Goal: Task Accomplishment & Management: Manage account settings

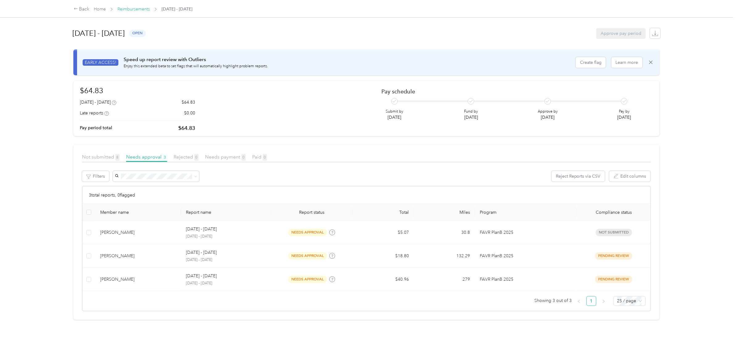
click at [137, 10] on link "Reimbursements" at bounding box center [133, 8] width 32 height 5
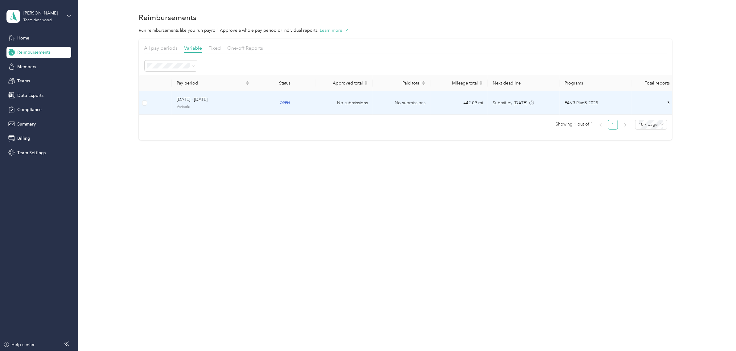
click at [221, 106] on span "Variable" at bounding box center [213, 107] width 73 height 6
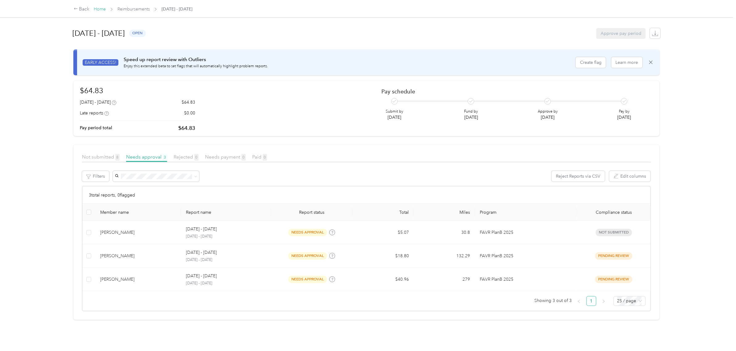
click at [100, 9] on link "Home" at bounding box center [100, 8] width 12 height 5
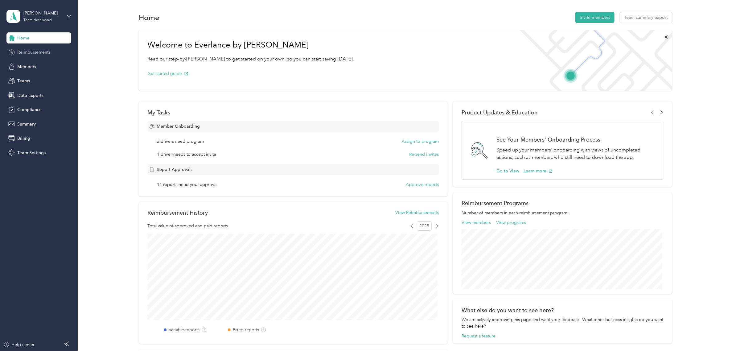
click at [39, 54] on span "Reimbursements" at bounding box center [33, 52] width 33 height 6
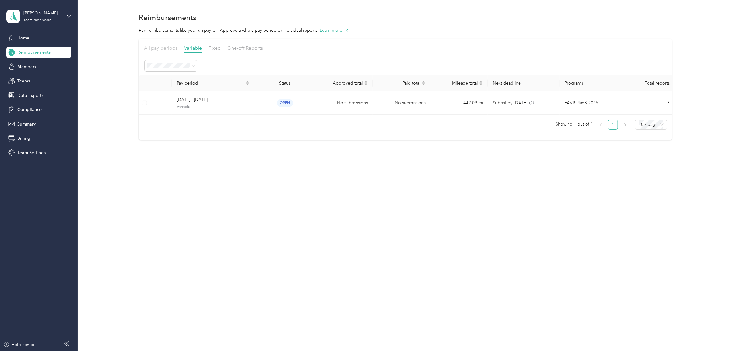
click at [162, 46] on span "All pay periods" at bounding box center [161, 48] width 34 height 6
click at [198, 49] on span "Variable" at bounding box center [193, 48] width 18 height 6
click at [210, 47] on span "Fixed" at bounding box center [214, 48] width 12 height 6
click at [196, 47] on span "Variable" at bounding box center [193, 48] width 18 height 6
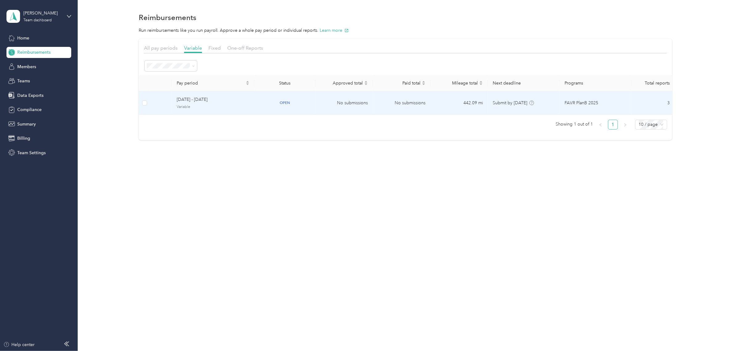
click at [233, 100] on span "[DATE] - [DATE]" at bounding box center [213, 99] width 73 height 7
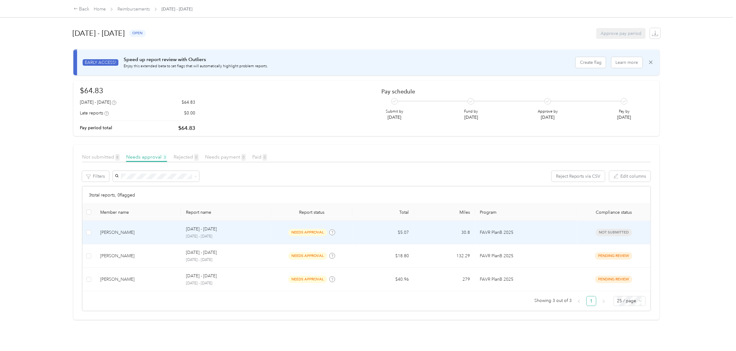
click at [241, 231] on div "[DATE] - [DATE]" at bounding box center [226, 229] width 80 height 7
click at [241, 351] on div at bounding box center [366, 351] width 733 height 0
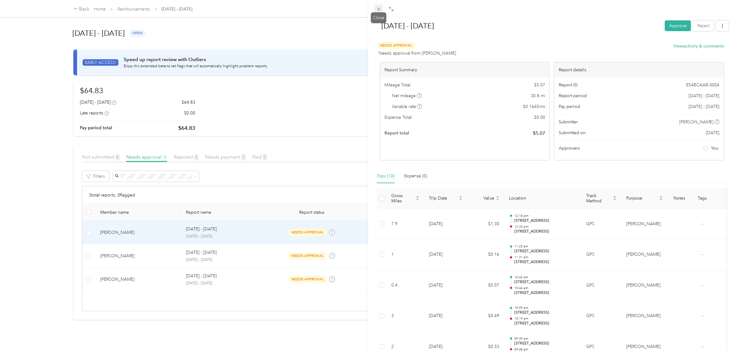
click at [381, 10] on icon at bounding box center [378, 8] width 5 height 5
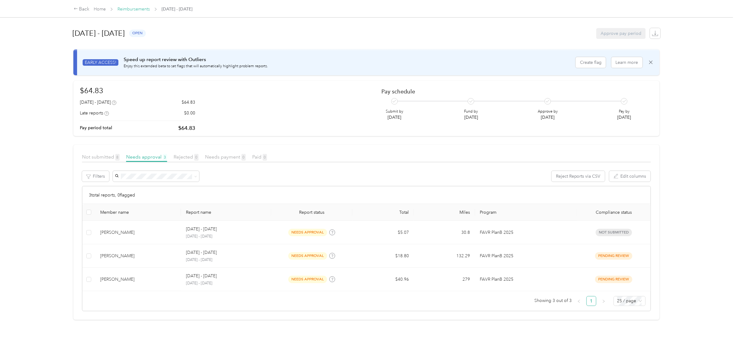
click at [135, 9] on link "Reimbursements" at bounding box center [133, 8] width 32 height 5
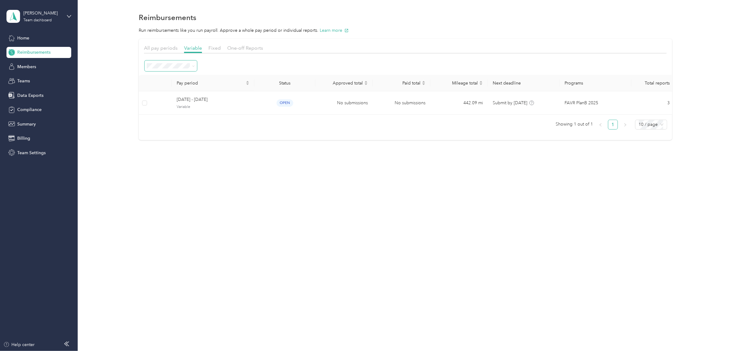
click at [194, 65] on icon at bounding box center [193, 66] width 3 height 3
click at [172, 150] on span "Marked as paid" at bounding box center [164, 152] width 30 height 5
click at [190, 66] on span at bounding box center [192, 66] width 5 height 6
click at [193, 64] on span at bounding box center [193, 65] width 3 height 5
click at [163, 78] on div "All periods" at bounding box center [171, 77] width 44 height 6
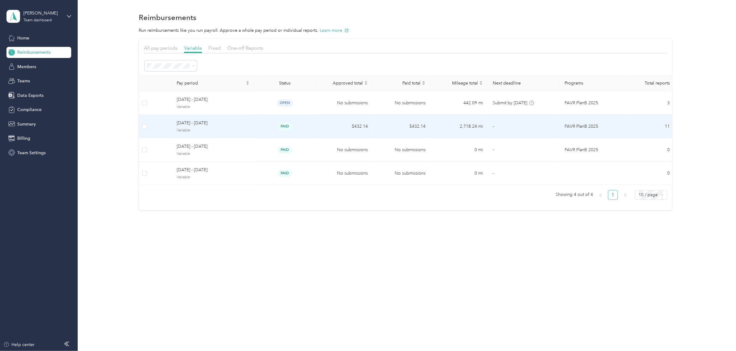
click at [305, 122] on td "paid" at bounding box center [284, 126] width 61 height 23
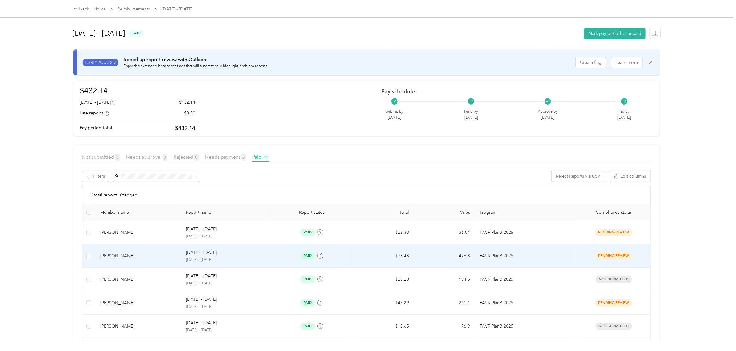
click at [252, 259] on p "[DATE] - [DATE]" at bounding box center [226, 260] width 80 height 6
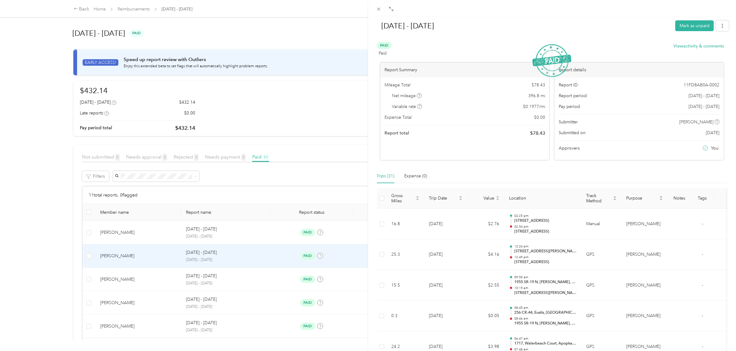
click at [262, 233] on div "[DATE] - [DATE] Mark as unpaid Paid Paid View activity & comments Report Summar…" at bounding box center [368, 175] width 736 height 351
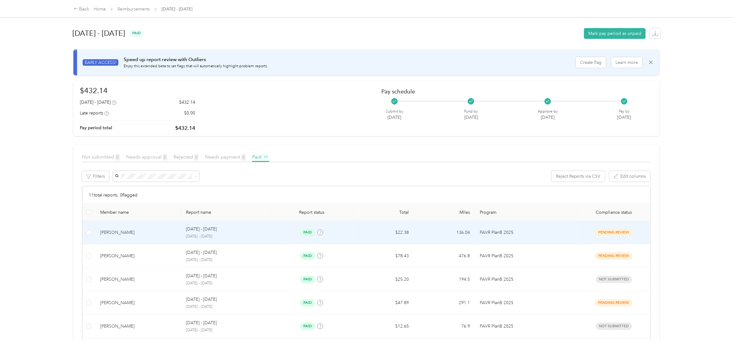
click at [266, 237] on td "[DATE] - [DATE] [DATE] - [DATE]" at bounding box center [226, 232] width 90 height 23
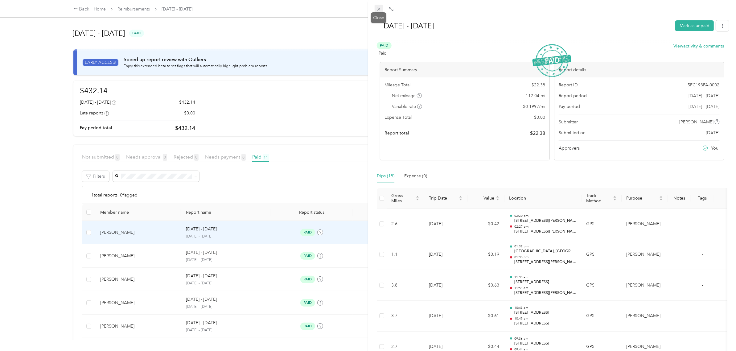
click at [379, 10] on icon at bounding box center [378, 8] width 5 height 5
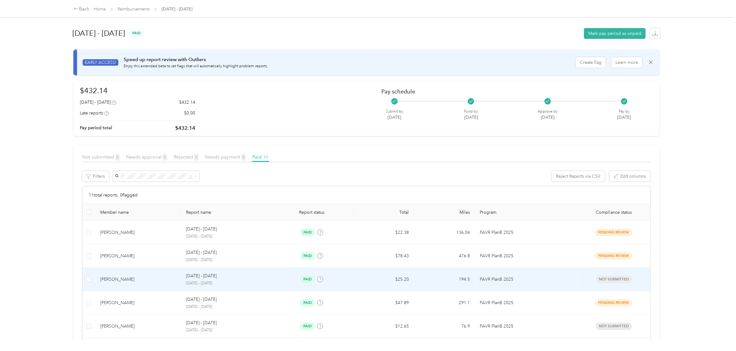
click at [257, 287] on td "[DATE] - [DATE] [DATE] - [DATE]" at bounding box center [226, 279] width 90 height 23
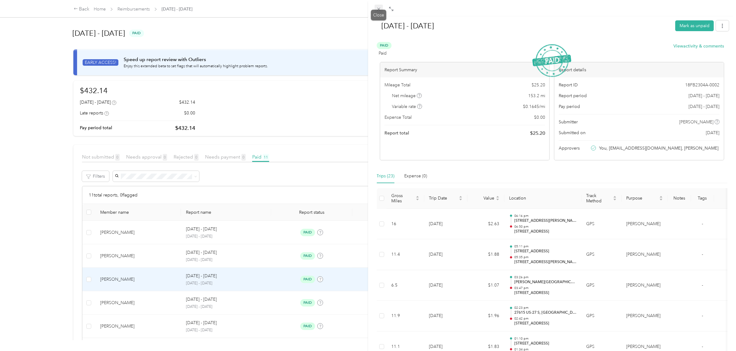
click at [378, 9] on icon at bounding box center [378, 9] width 3 height 3
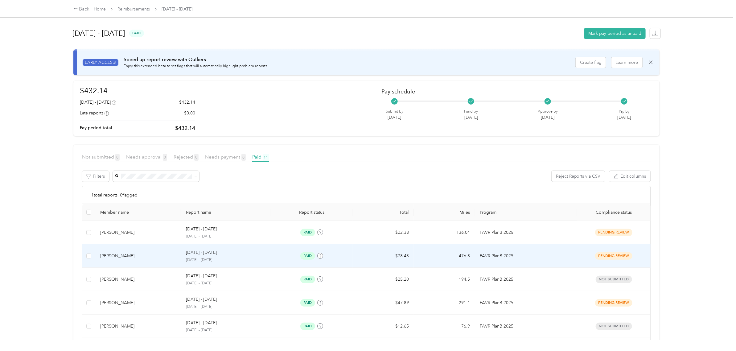
scroll to position [77, 0]
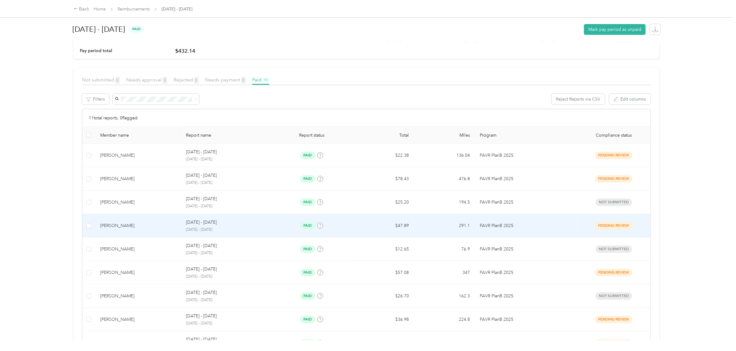
click at [284, 228] on div "paid" at bounding box center [312, 225] width 72 height 7
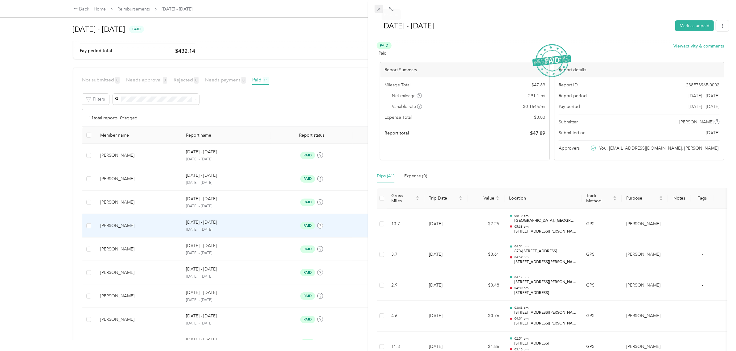
click at [378, 8] on icon at bounding box center [378, 9] width 3 height 3
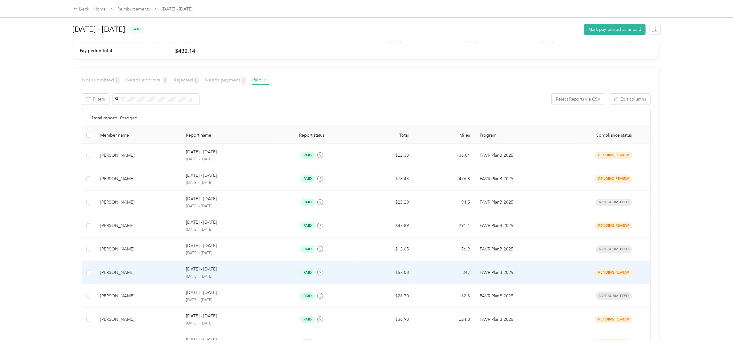
click at [272, 274] on td "paid" at bounding box center [312, 272] width 82 height 23
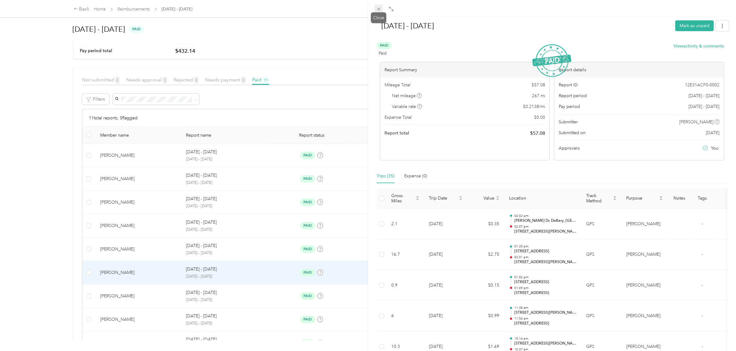
click at [380, 8] on icon at bounding box center [378, 8] width 5 height 5
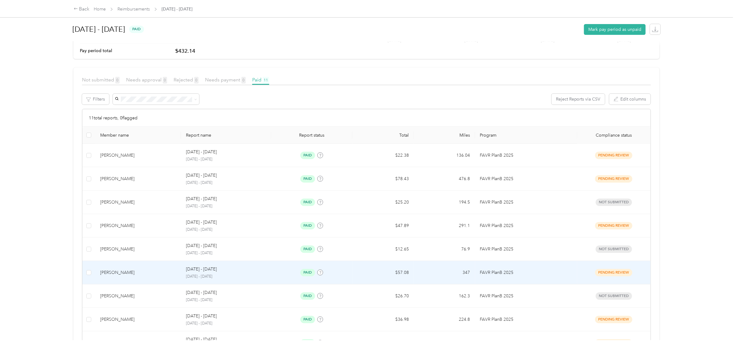
scroll to position [116, 0]
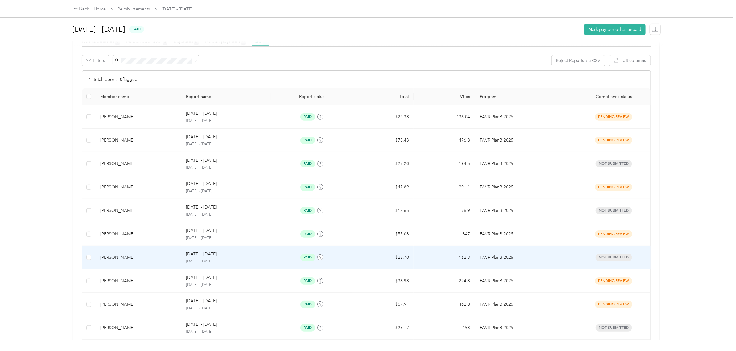
click at [277, 265] on td "paid" at bounding box center [312, 257] width 82 height 23
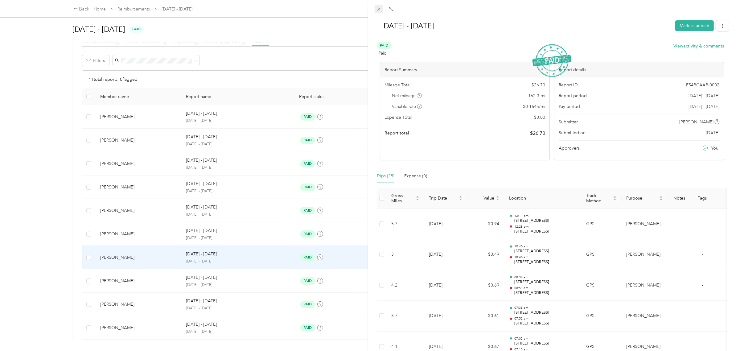
click at [379, 10] on icon at bounding box center [378, 9] width 3 height 3
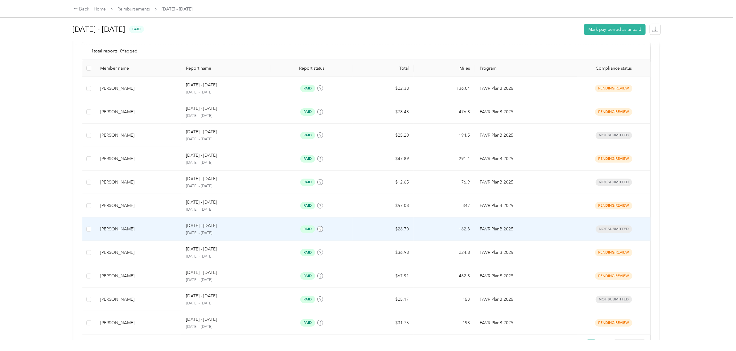
scroll to position [174, 0]
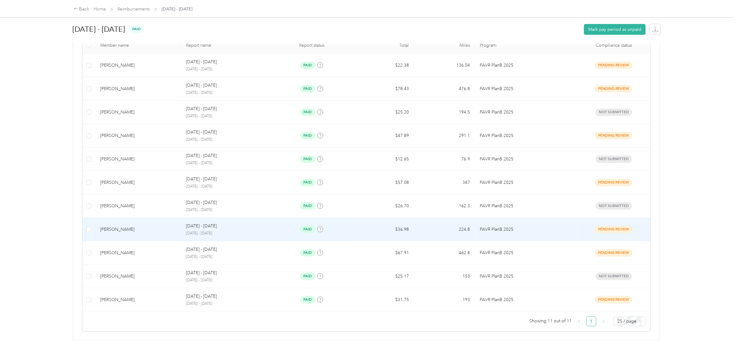
click at [288, 228] on td "paid" at bounding box center [312, 229] width 82 height 23
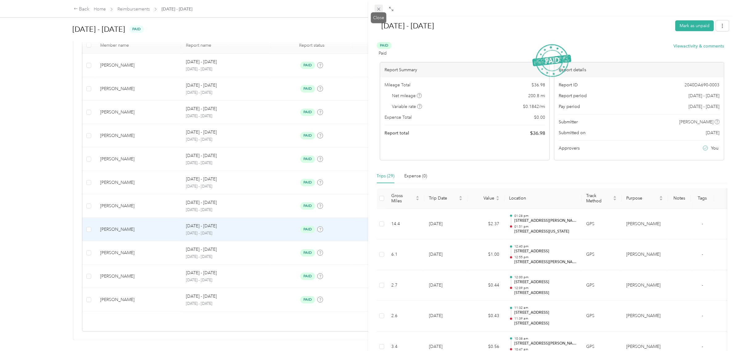
click at [379, 8] on icon at bounding box center [378, 9] width 3 height 3
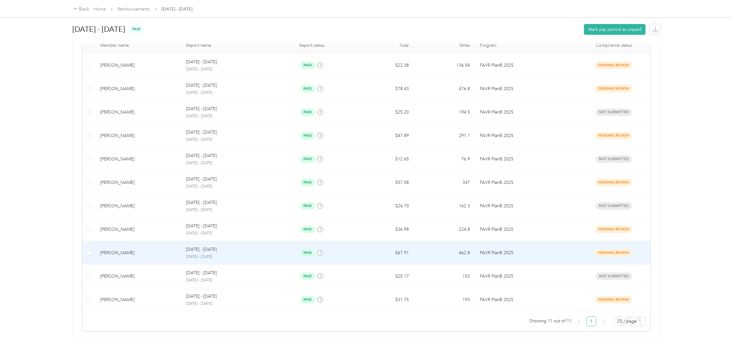
click at [278, 252] on td "paid" at bounding box center [312, 252] width 82 height 23
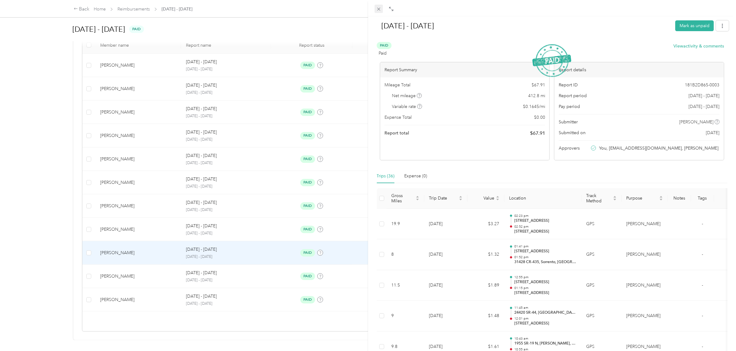
click at [379, 8] on icon at bounding box center [378, 9] width 3 height 3
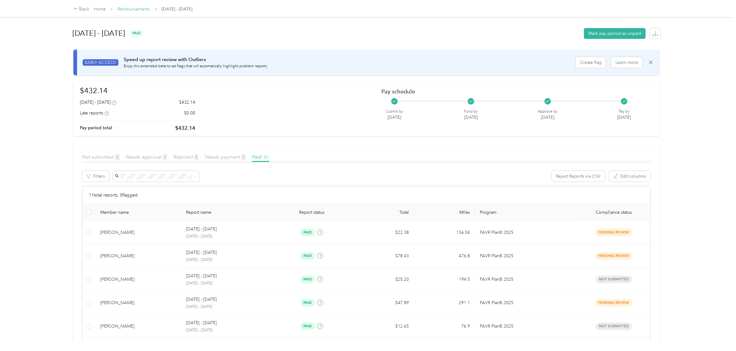
click at [137, 11] on link "Reimbursements" at bounding box center [133, 8] width 32 height 5
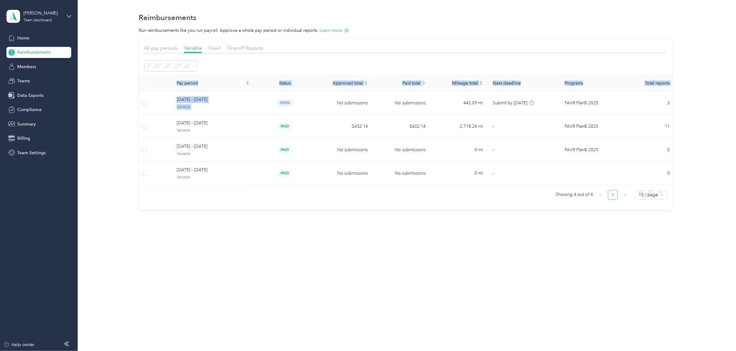
drag, startPoint x: 257, startPoint y: 105, endPoint x: 288, endPoint y: 44, distance: 68.4
click at [288, 44] on div "All pay periods Variable Fixed One-off Reports Pay period Status Approved total…" at bounding box center [405, 124] width 523 height 161
click at [288, 44] on div "All pay periods Variable Fixed One-off Reports" at bounding box center [405, 48] width 523 height 9
click at [41, 54] on span "Reimbursements" at bounding box center [33, 52] width 33 height 6
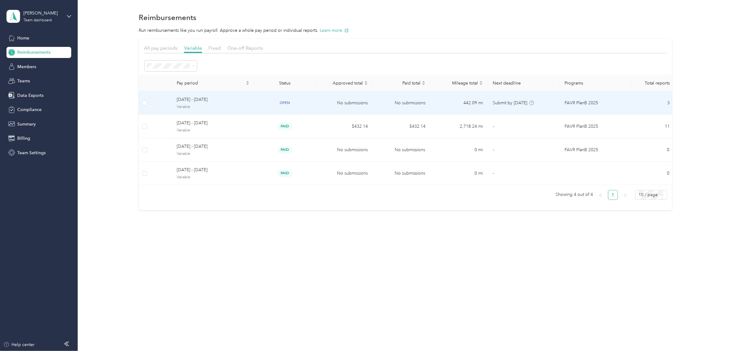
click at [240, 100] on span "[DATE] - [DATE]" at bounding box center [213, 99] width 73 height 7
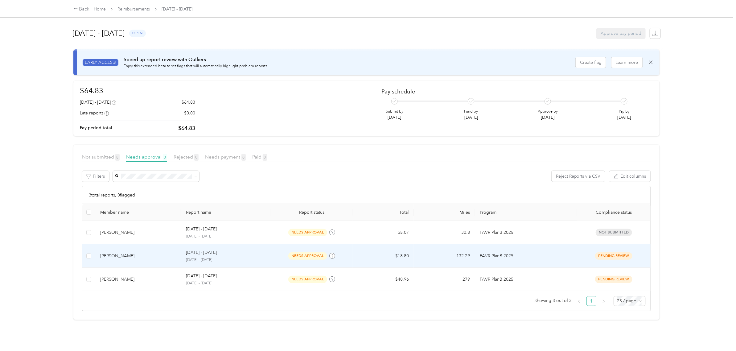
click at [266, 260] on td "[DATE] - [DATE] [DATE] - [DATE]" at bounding box center [226, 255] width 90 height 23
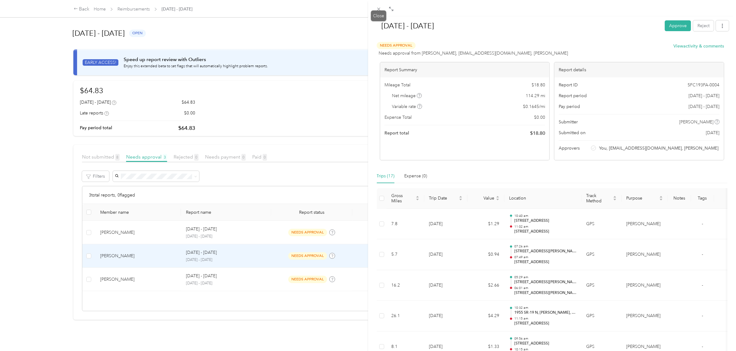
click at [378, 10] on icon at bounding box center [378, 8] width 5 height 5
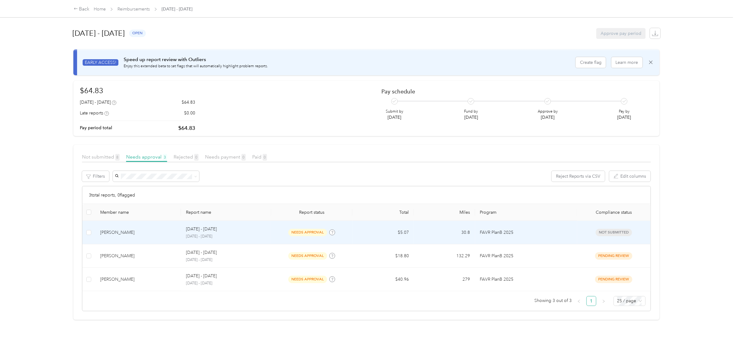
click at [369, 231] on td "$5.07" at bounding box center [382, 232] width 61 height 23
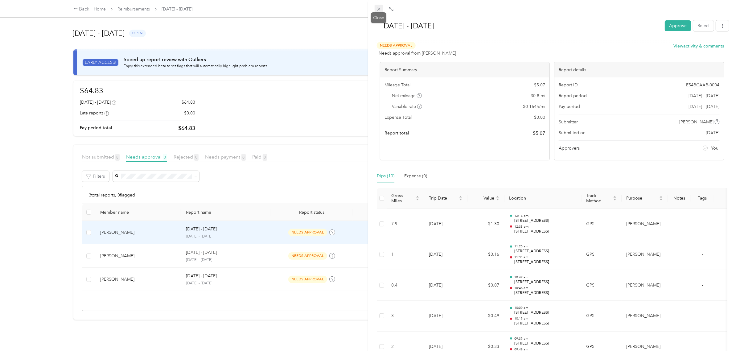
click at [378, 7] on icon at bounding box center [378, 8] width 5 height 5
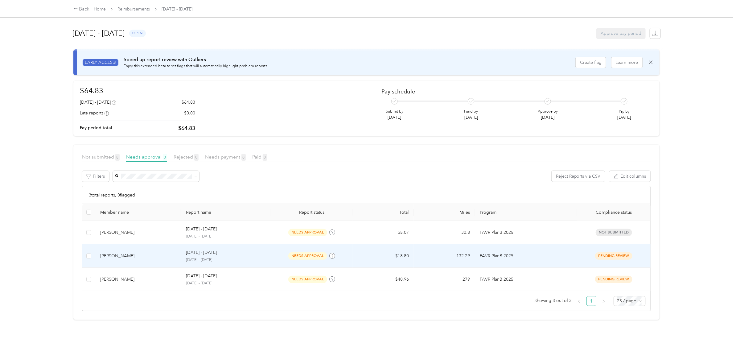
click at [347, 255] on td "needs approval" at bounding box center [312, 255] width 82 height 23
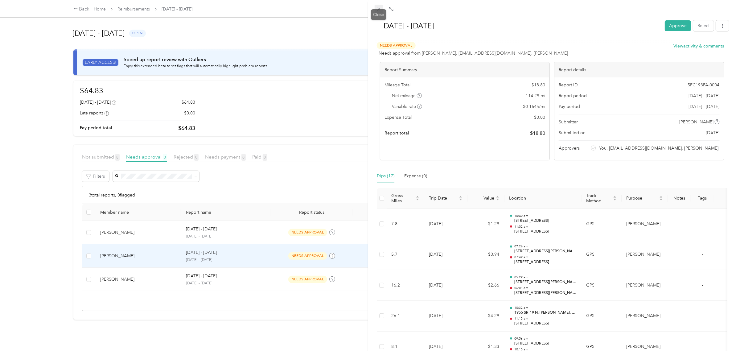
click at [378, 9] on icon at bounding box center [378, 8] width 5 height 5
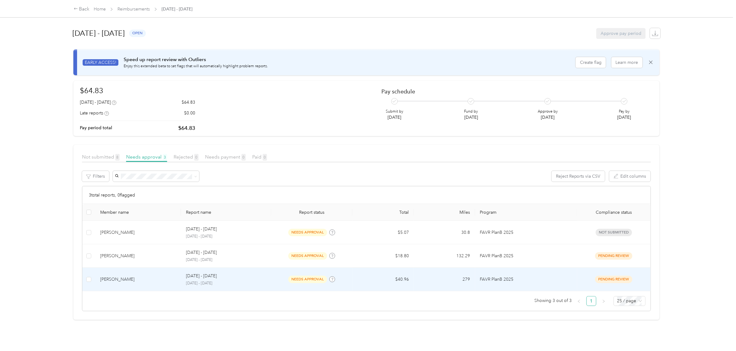
click at [350, 285] on td "needs approval" at bounding box center [312, 279] width 82 height 23
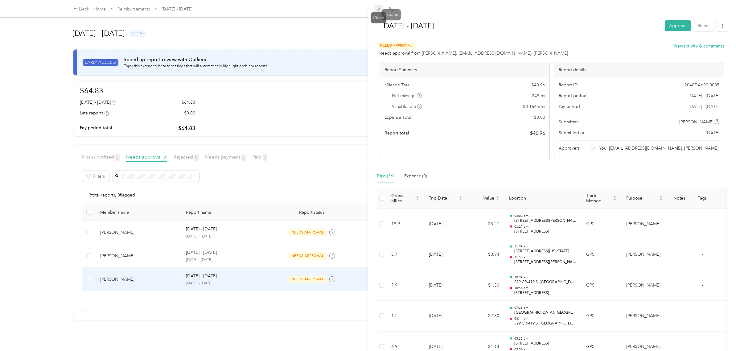
click at [376, 8] on icon at bounding box center [378, 8] width 5 height 5
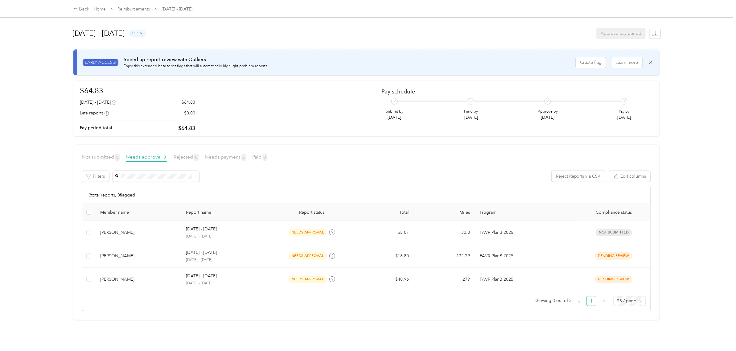
click at [103, 153] on div "Not submitted 8" at bounding box center [101, 157] width 38 height 8
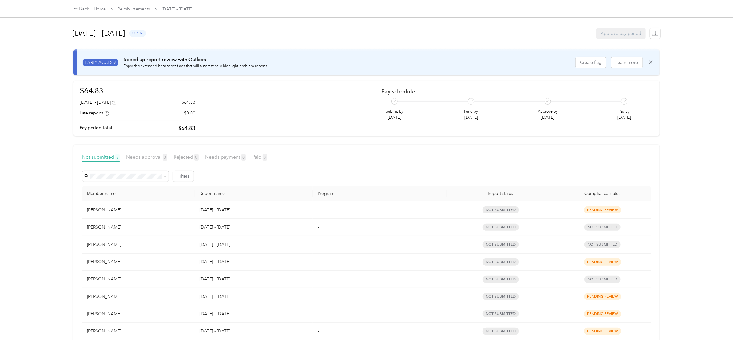
click at [264, 210] on p "[DATE] - [DATE]" at bounding box center [254, 210] width 108 height 7
click at [116, 211] on div "[PERSON_NAME]" at bounding box center [138, 210] width 103 height 7
click at [106, 207] on div "[PERSON_NAME]" at bounding box center [138, 210] width 103 height 7
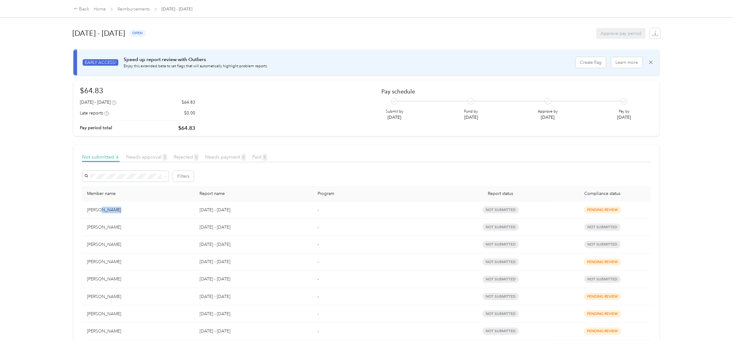
click at [128, 211] on div "[PERSON_NAME]" at bounding box center [138, 210] width 103 height 7
click at [98, 10] on link "Home" at bounding box center [100, 8] width 12 height 5
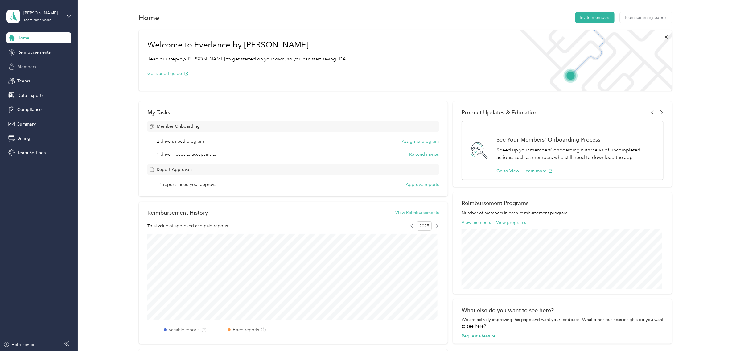
click at [28, 68] on span "Members" at bounding box center [26, 67] width 19 height 6
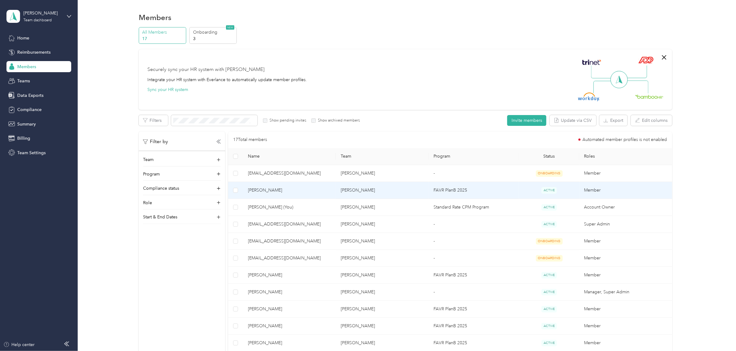
click at [306, 195] on td "[PERSON_NAME]" at bounding box center [289, 190] width 93 height 17
click at [306, 351] on div "Drag to resize Click to close Loading member data" at bounding box center [366, 351] width 733 height 0
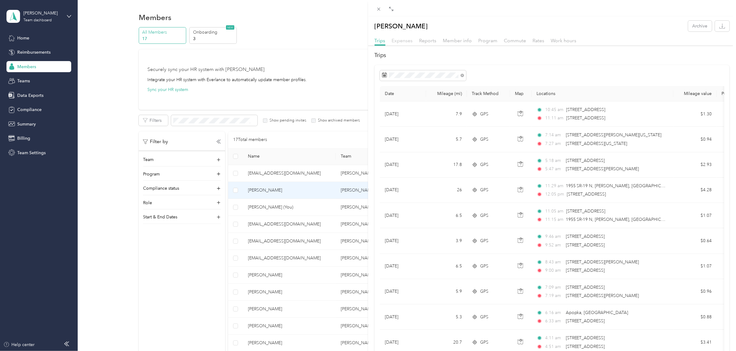
click at [396, 39] on span "Expenses" at bounding box center [402, 41] width 21 height 6
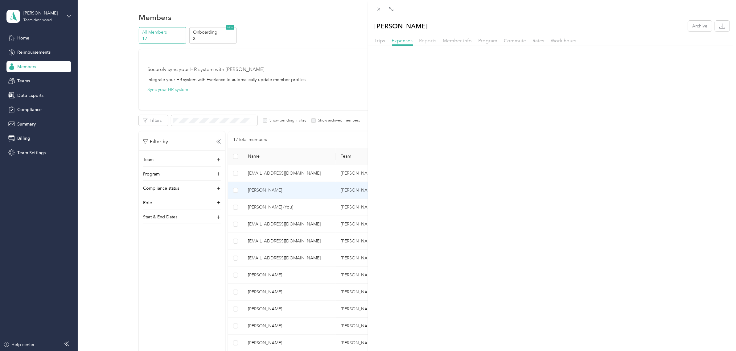
click at [426, 40] on span "Reports" at bounding box center [427, 41] width 17 height 6
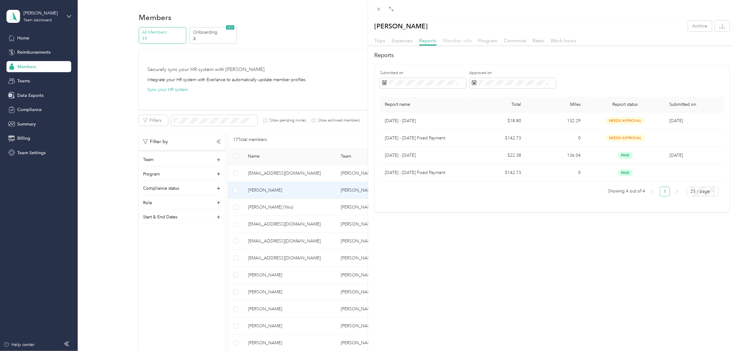
click at [454, 41] on span "Member info" at bounding box center [457, 41] width 29 height 6
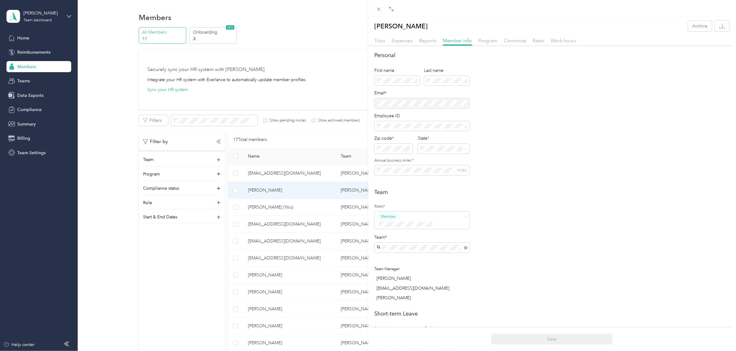
click at [493, 46] on div at bounding box center [552, 47] width 368 height 3
click at [493, 40] on span "Program" at bounding box center [487, 41] width 19 height 6
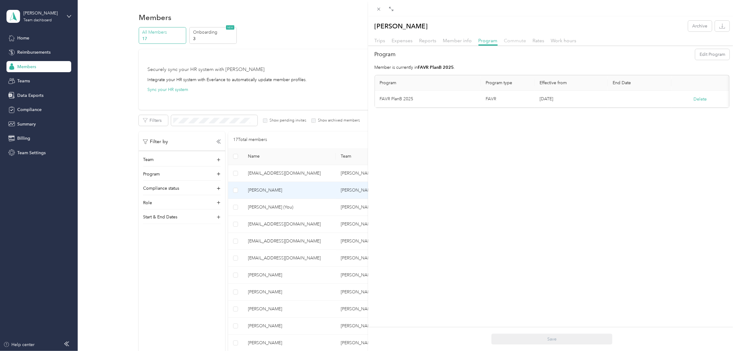
click at [518, 40] on span "Commute" at bounding box center [515, 41] width 22 height 6
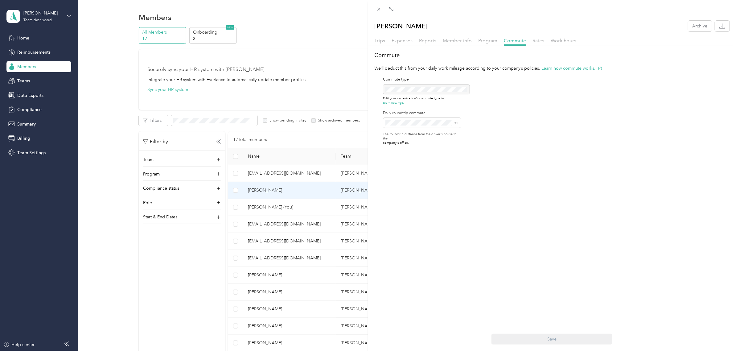
click at [535, 41] on span "Rates" at bounding box center [539, 41] width 12 height 6
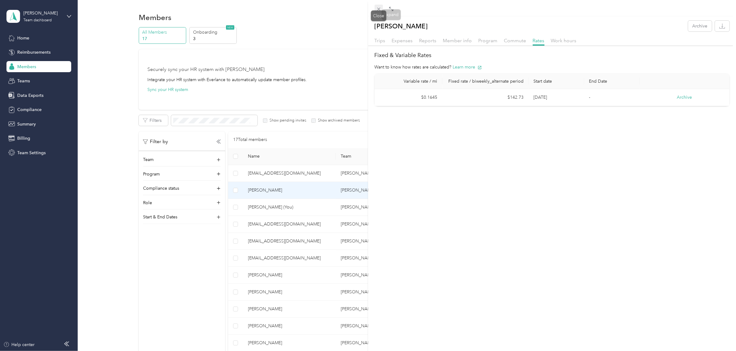
click at [379, 8] on icon at bounding box center [378, 9] width 3 height 3
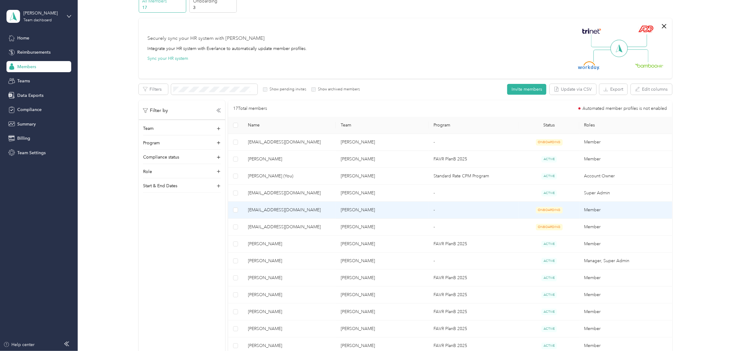
scroll to position [77, 0]
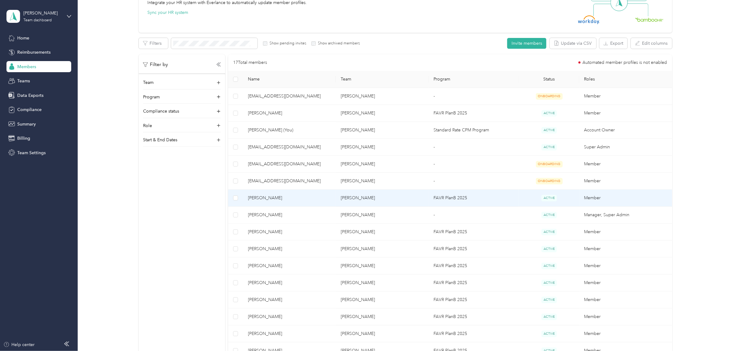
click at [316, 202] on td "[PERSON_NAME]" at bounding box center [289, 198] width 93 height 17
click at [316, 351] on div at bounding box center [366, 351] width 733 height 0
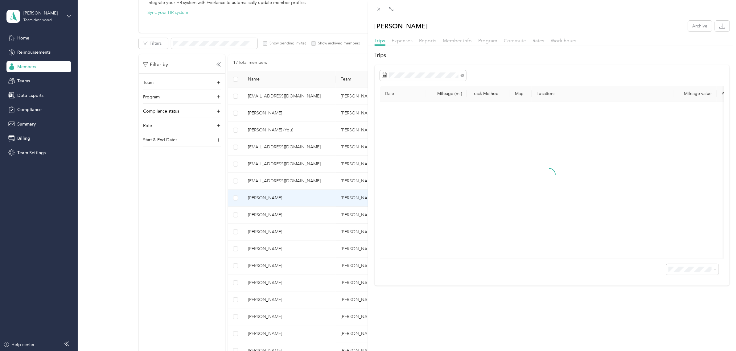
click at [509, 40] on span "Commute" at bounding box center [515, 41] width 22 height 6
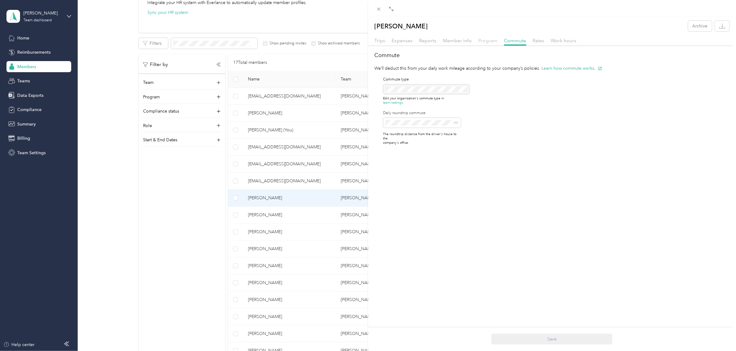
click at [487, 39] on span "Program" at bounding box center [487, 41] width 19 height 6
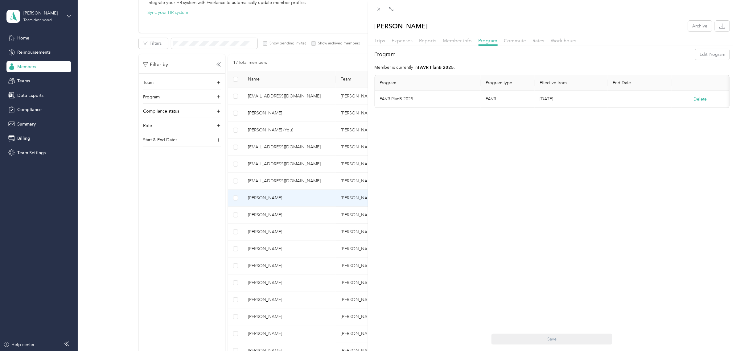
click at [551, 37] on div "Work hours" at bounding box center [564, 41] width 26 height 8
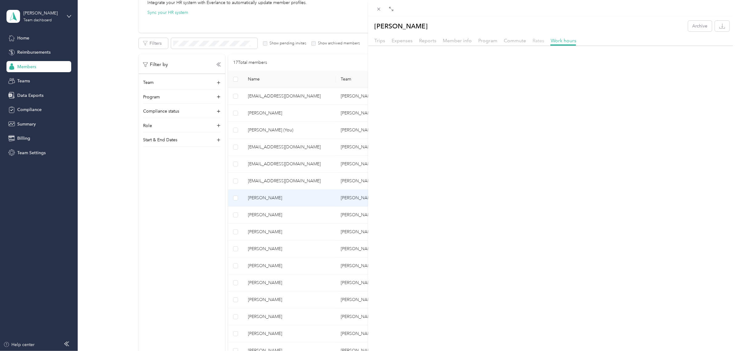
click at [538, 39] on span "Rates" at bounding box center [539, 41] width 12 height 6
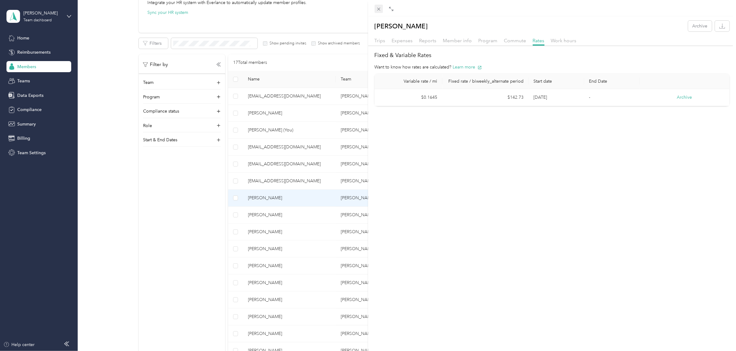
click at [376, 8] on icon at bounding box center [378, 8] width 5 height 5
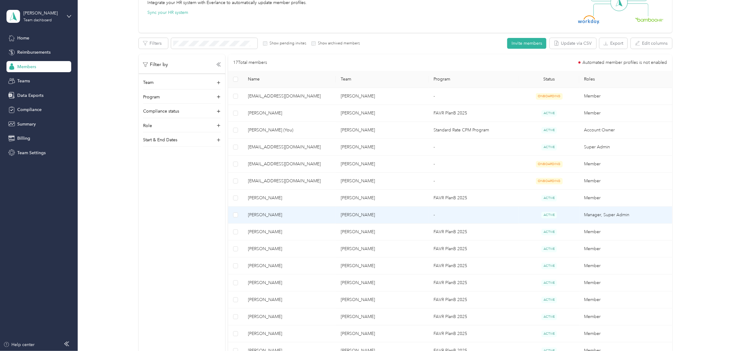
click at [306, 215] on span "[PERSON_NAME]" at bounding box center [289, 214] width 83 height 7
click at [306, 351] on div "Drag to resize Click to close Loading member data" at bounding box center [366, 351] width 733 height 0
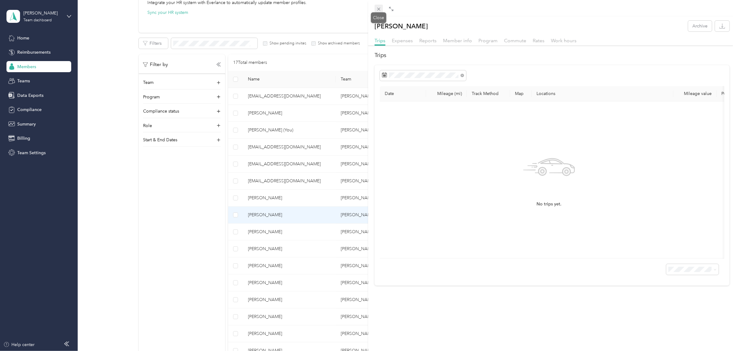
click at [379, 8] on icon at bounding box center [378, 8] width 5 height 5
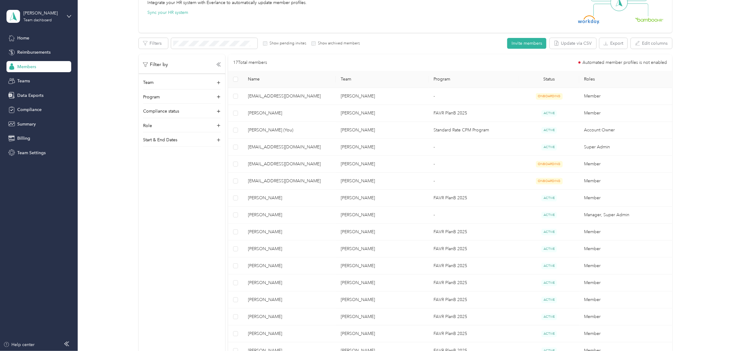
click at [312, 235] on span "[PERSON_NAME]" at bounding box center [289, 231] width 83 height 7
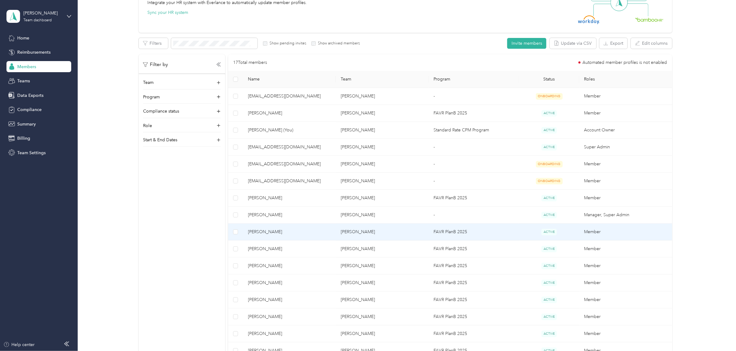
click at [312, 351] on div "Drag to resize Click to close Loading member data" at bounding box center [366, 351] width 733 height 0
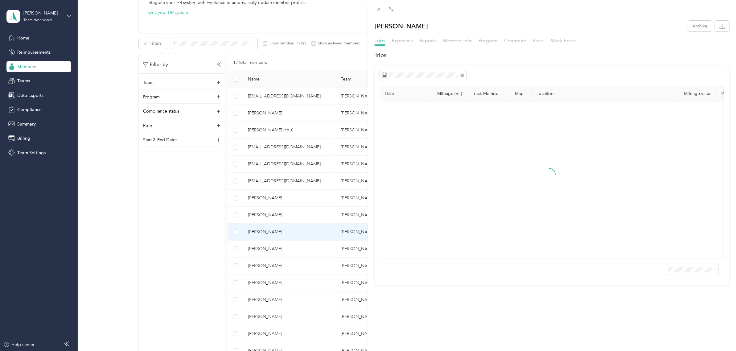
click at [535, 39] on span "Rates" at bounding box center [539, 41] width 12 height 6
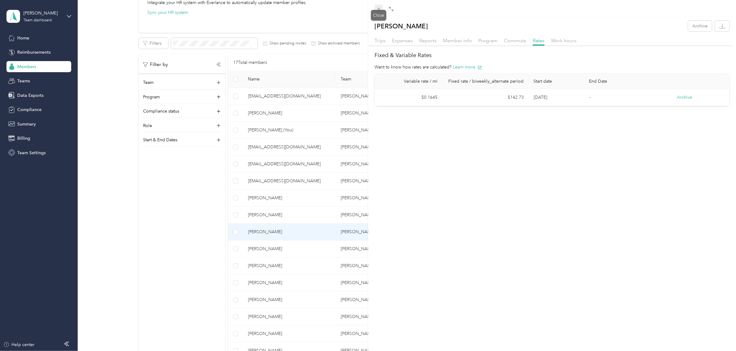
click at [377, 8] on icon at bounding box center [378, 8] width 5 height 5
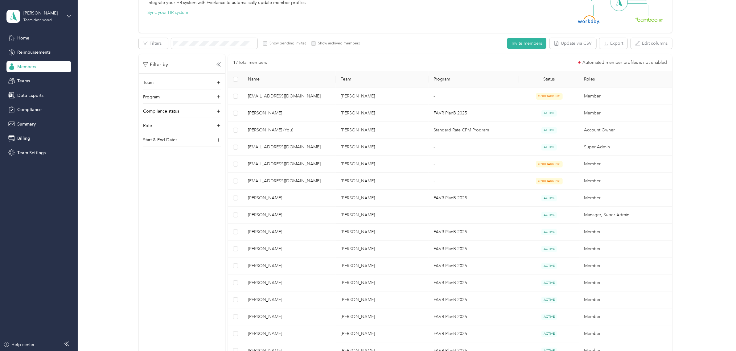
click at [299, 250] on span "[PERSON_NAME]" at bounding box center [289, 248] width 83 height 7
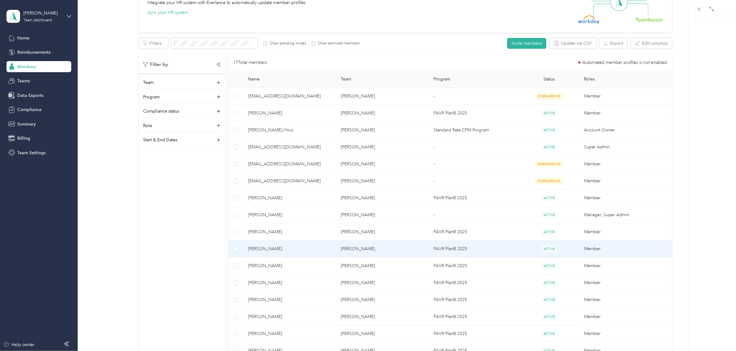
click at [299, 351] on div "Drag to resize Click to close Loading member data" at bounding box center [366, 351] width 733 height 0
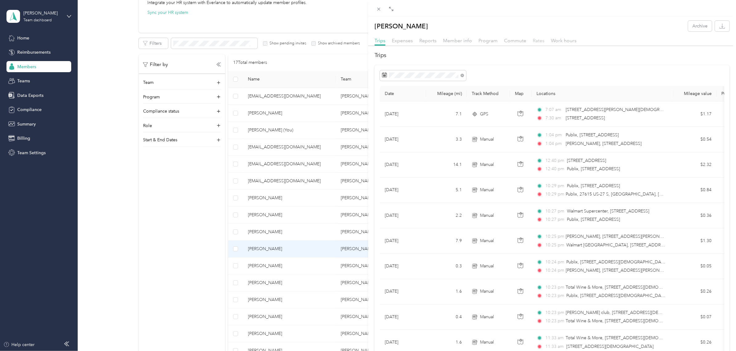
click at [541, 39] on span "Rates" at bounding box center [539, 41] width 12 height 6
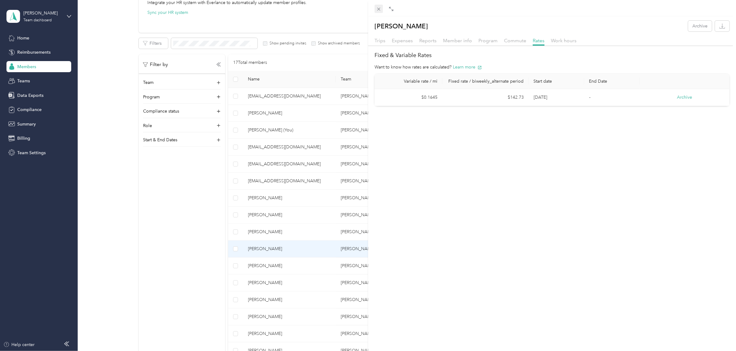
click at [378, 9] on icon at bounding box center [378, 9] width 3 height 3
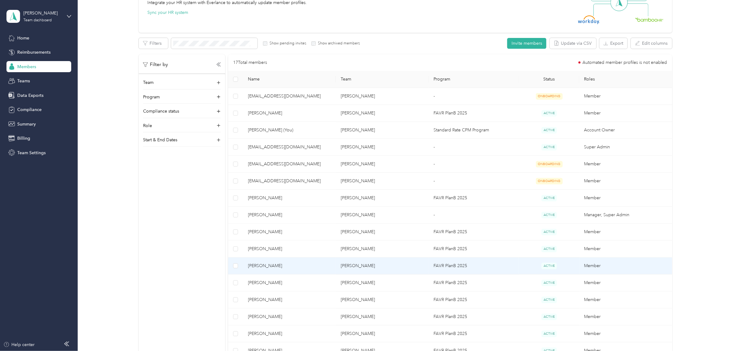
click at [310, 274] on td "[PERSON_NAME]" at bounding box center [289, 265] width 93 height 17
click at [310, 351] on div "Drag to resize Click to close Loading member data" at bounding box center [366, 351] width 733 height 0
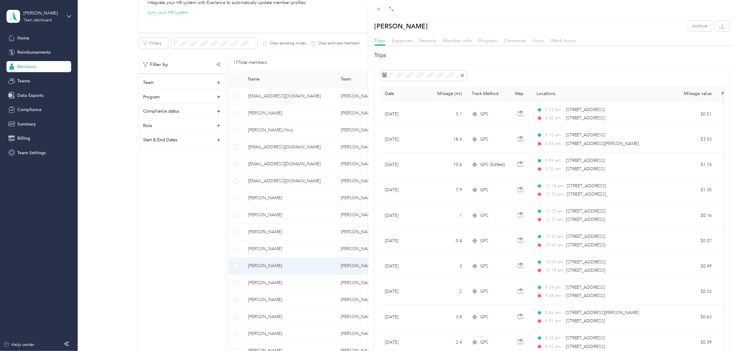
click at [537, 39] on span "Rates" at bounding box center [539, 41] width 12 height 6
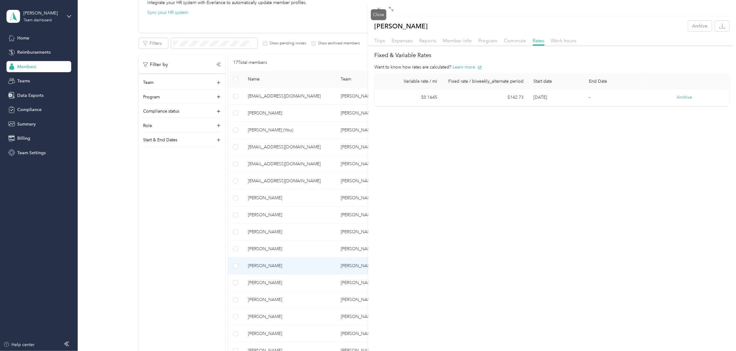
click at [378, 10] on icon at bounding box center [378, 8] width 5 height 5
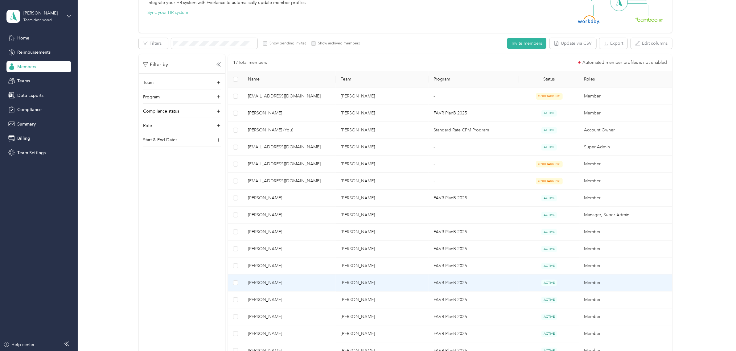
click at [305, 285] on span "[PERSON_NAME]" at bounding box center [289, 282] width 83 height 7
click at [305, 285] on div at bounding box center [368, 175] width 736 height 351
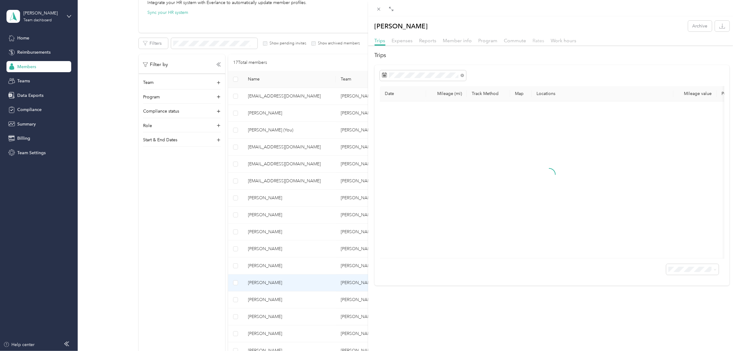
click at [540, 41] on span "Rates" at bounding box center [539, 41] width 12 height 6
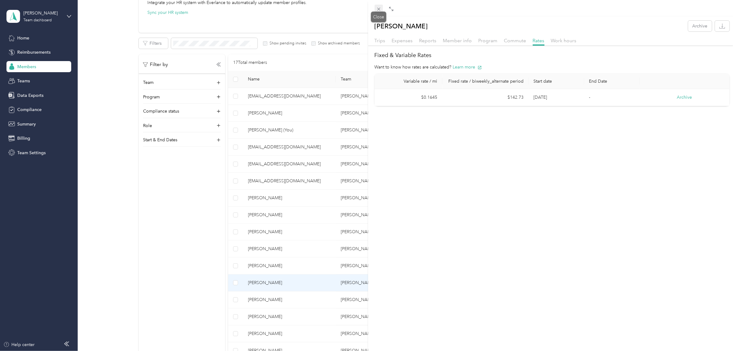
click at [380, 10] on icon at bounding box center [378, 8] width 5 height 5
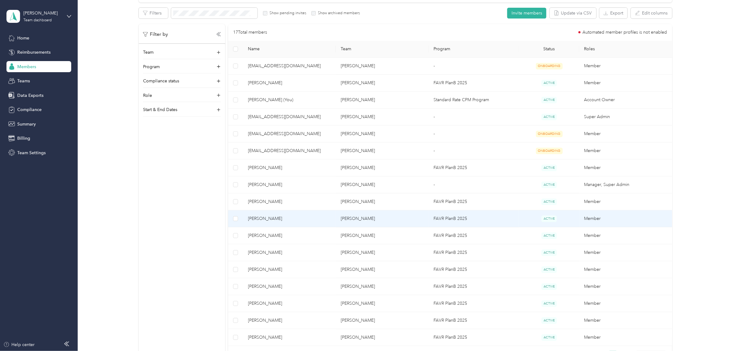
scroll to position [154, 0]
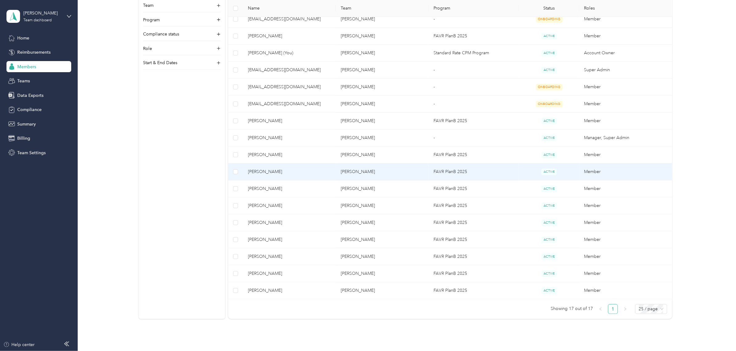
click at [315, 175] on span "[PERSON_NAME]" at bounding box center [289, 171] width 83 height 7
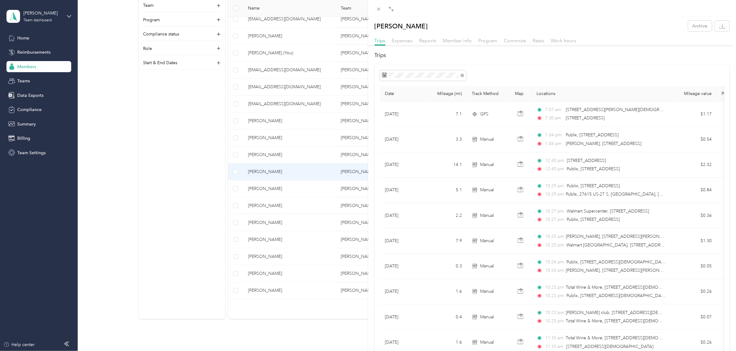
click at [537, 37] on div "Rates" at bounding box center [539, 41] width 12 height 8
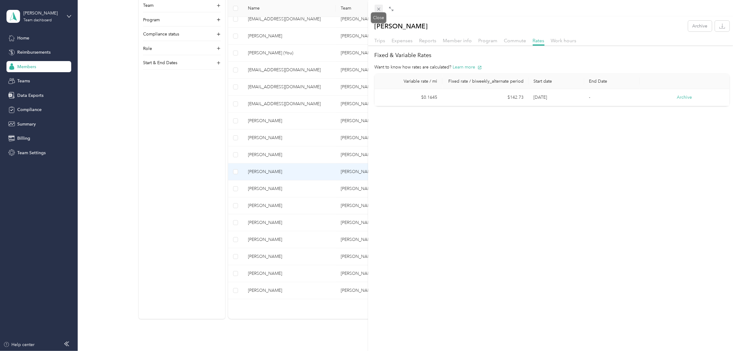
click at [377, 9] on icon at bounding box center [378, 8] width 5 height 5
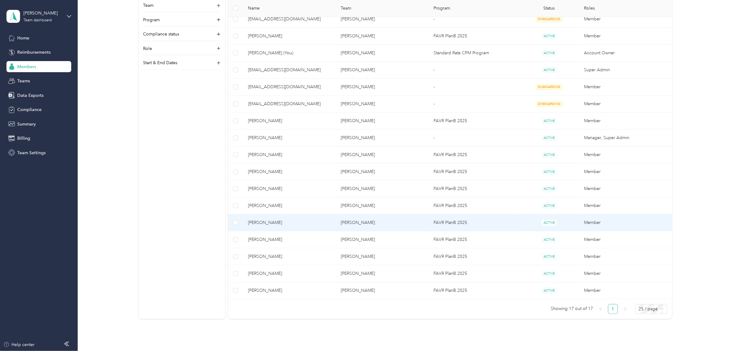
click at [307, 224] on span "[PERSON_NAME]" at bounding box center [289, 222] width 83 height 7
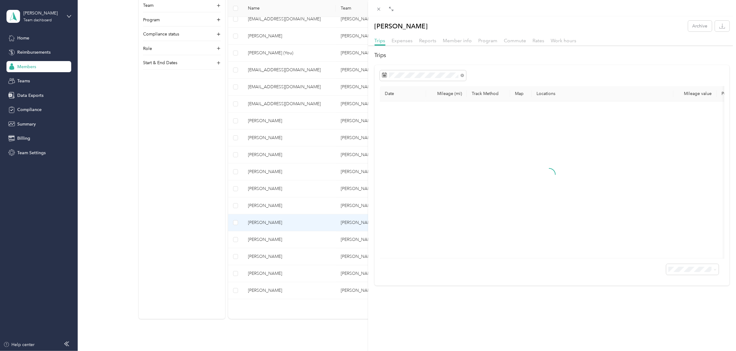
click at [541, 36] on div "[PERSON_NAME] Archive Trips Expenses Reports Member info Program Commute Rates …" at bounding box center [552, 153] width 368 height 265
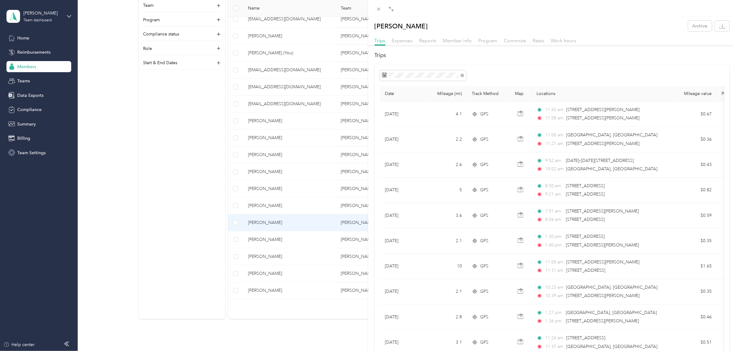
click at [541, 37] on div "Rates" at bounding box center [539, 41] width 12 height 8
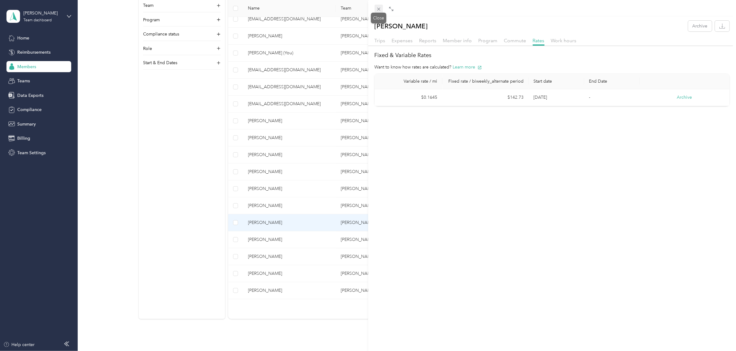
click at [379, 8] on icon at bounding box center [378, 9] width 3 height 3
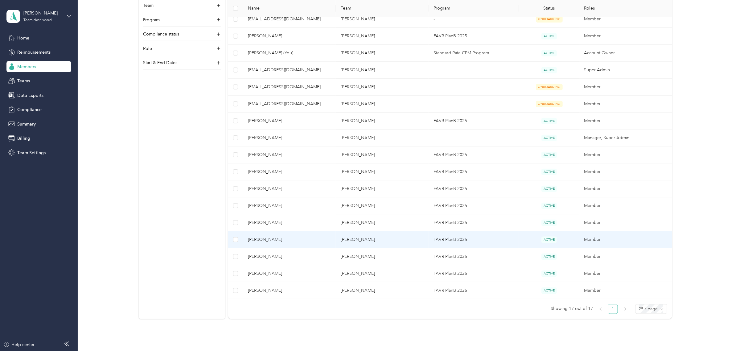
click at [295, 237] on span "[PERSON_NAME]" at bounding box center [289, 239] width 83 height 7
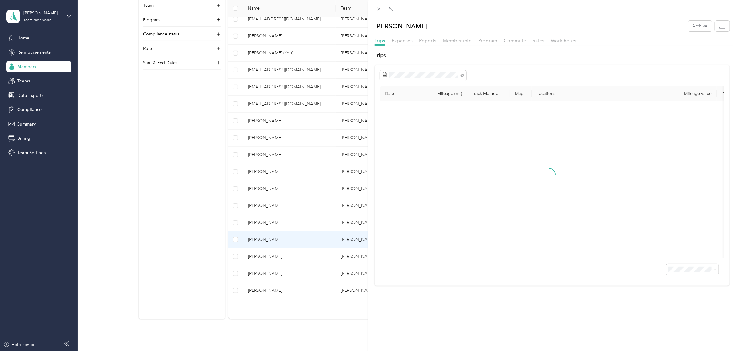
click at [534, 37] on div "Rates" at bounding box center [539, 41] width 12 height 8
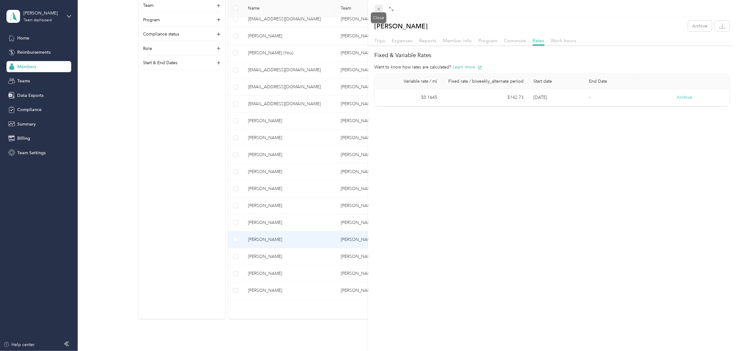
click at [381, 351] on div "Drag to resize Click to close [PERSON_NAME] Archive Trips Expenses Reports Memb…" at bounding box center [366, 351] width 733 height 0
click at [304, 256] on div "[PERSON_NAME] Archive Trips Expenses Reports Member info Program Commute Rates …" at bounding box center [368, 175] width 736 height 351
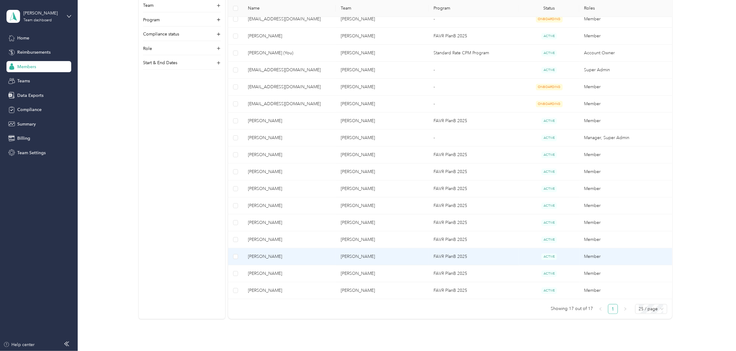
click at [304, 256] on span "[PERSON_NAME]" at bounding box center [289, 256] width 83 height 7
click at [304, 351] on div "Drag to resize Click to close Loading member data" at bounding box center [366, 351] width 733 height 0
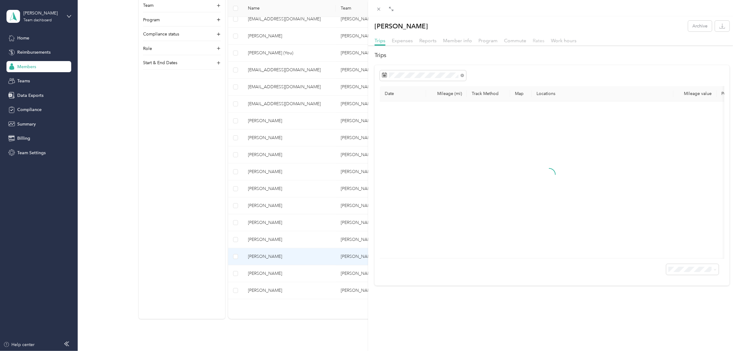
click at [533, 42] on span "Rates" at bounding box center [539, 41] width 12 height 6
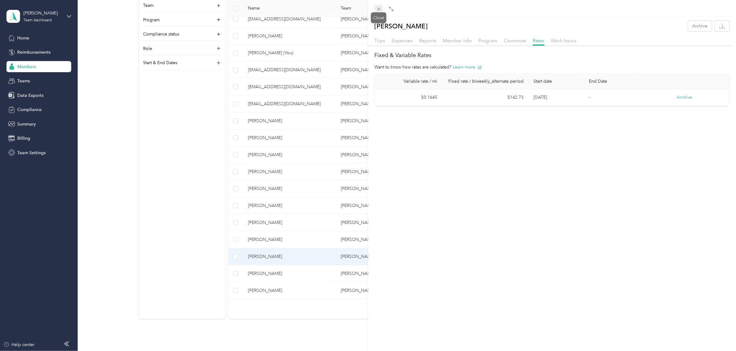
click at [382, 8] on span at bounding box center [379, 9] width 9 height 9
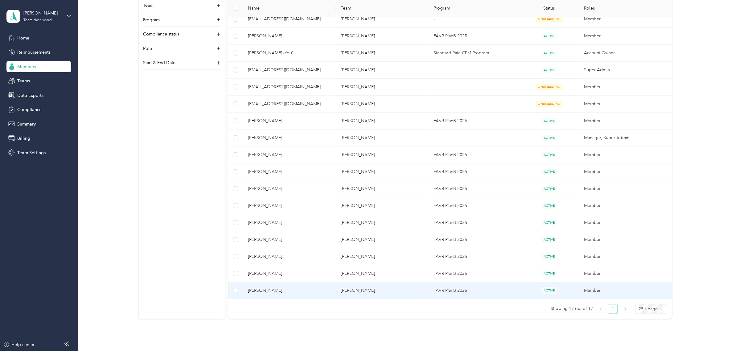
click at [299, 284] on td "[PERSON_NAME]" at bounding box center [289, 290] width 93 height 17
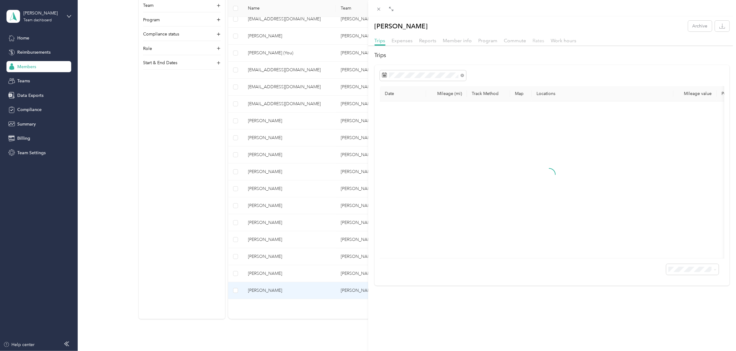
click at [538, 39] on span "Rates" at bounding box center [539, 41] width 12 height 6
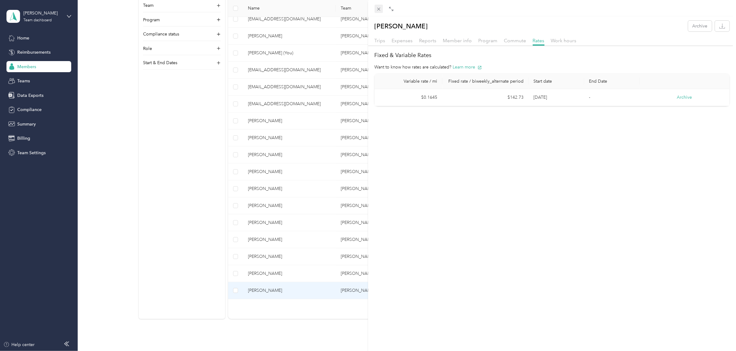
click at [376, 10] on icon at bounding box center [378, 8] width 5 height 5
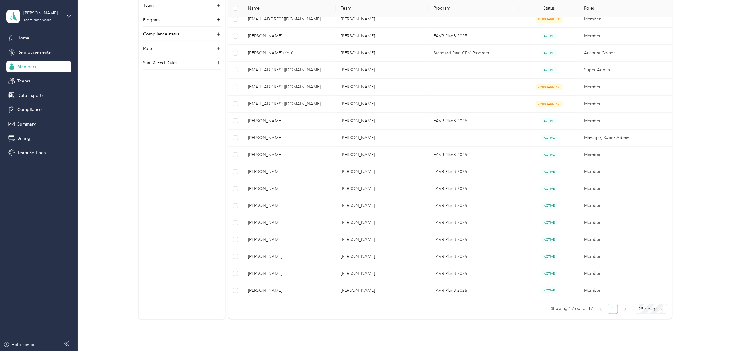
click at [307, 277] on span "[PERSON_NAME]" at bounding box center [289, 273] width 83 height 7
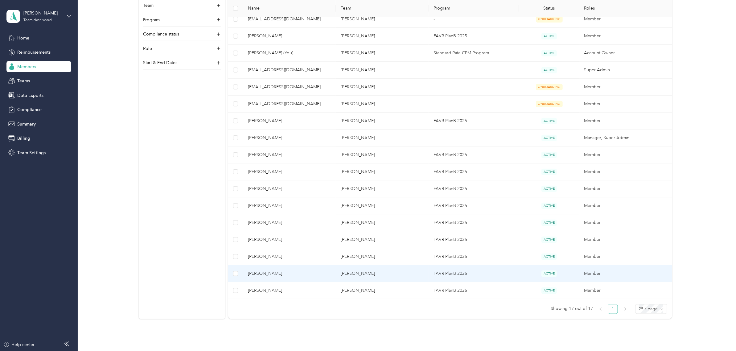
click at [307, 351] on div "Drag to resize Click to close Loading member data" at bounding box center [366, 351] width 733 height 0
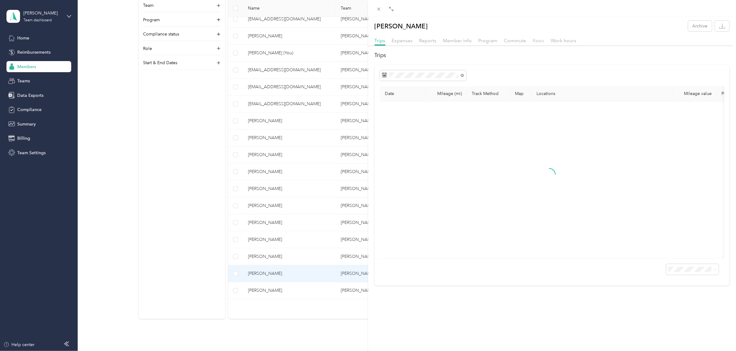
click at [540, 38] on span "Rates" at bounding box center [539, 41] width 12 height 6
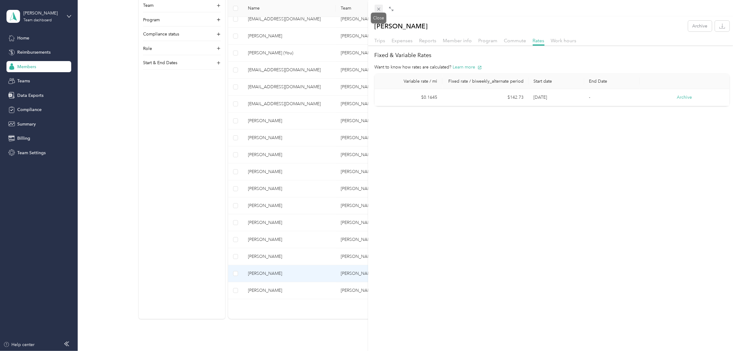
click at [377, 10] on icon at bounding box center [378, 8] width 5 height 5
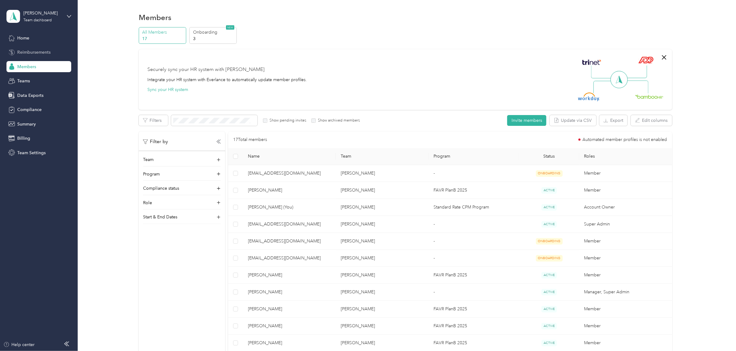
click at [49, 53] on span "Reimbursements" at bounding box center [33, 52] width 33 height 6
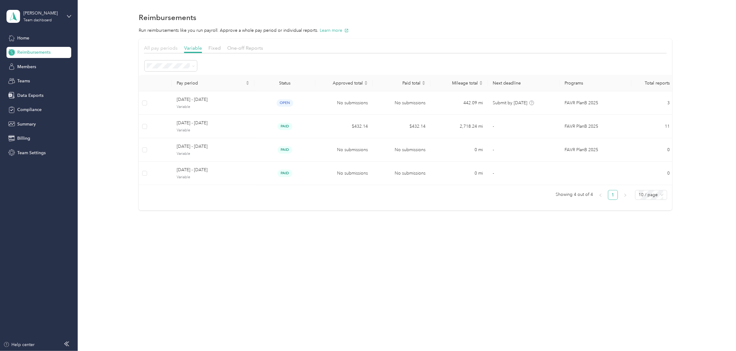
click at [164, 48] on span "All pay periods" at bounding box center [161, 48] width 34 height 6
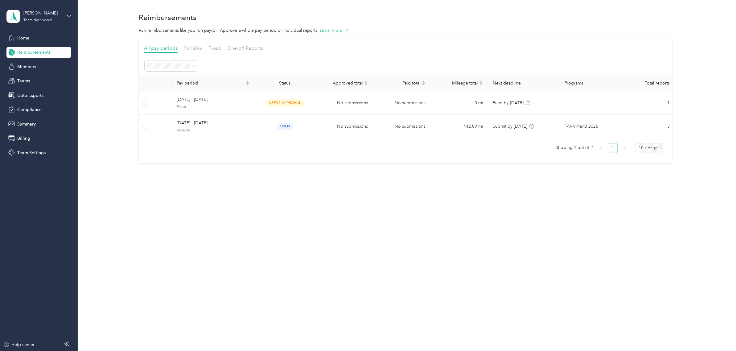
click at [193, 46] on span "Variable" at bounding box center [193, 48] width 18 height 6
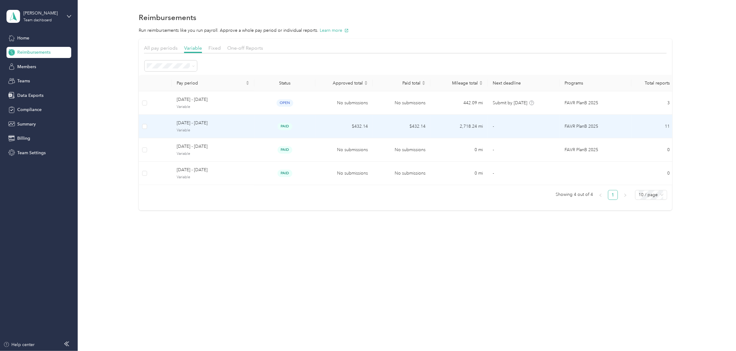
click at [235, 127] on div "[DATE] - [DATE] Variable" at bounding box center [213, 126] width 73 height 13
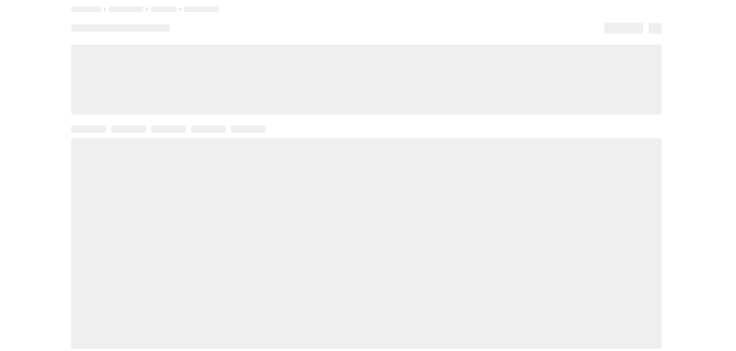
click at [235, 127] on div at bounding box center [248, 129] width 35 height 8
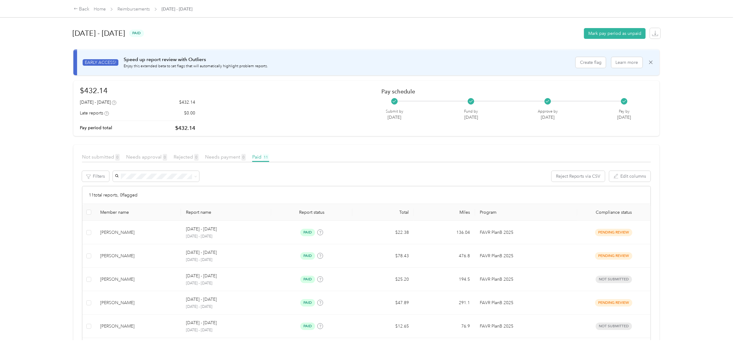
click at [101, 152] on article "Not submitted 0 Needs approval 0 Rejected 0 Needs payment 0 Paid 11 Filters Rej…" at bounding box center [366, 326] width 586 height 363
click at [101, 155] on span "Not submitted 0" at bounding box center [101, 157] width 38 height 6
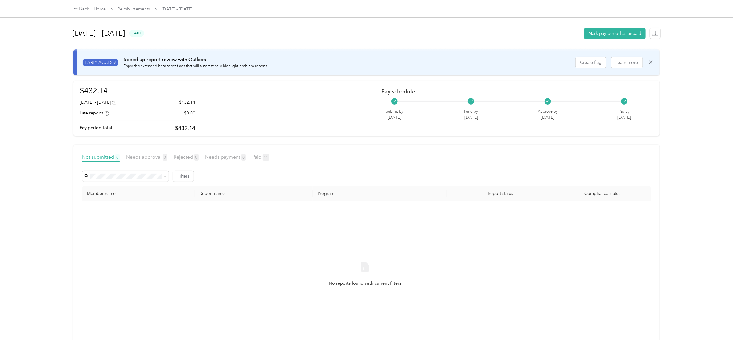
click at [152, 161] on div "Needs approval 0" at bounding box center [146, 157] width 41 height 8
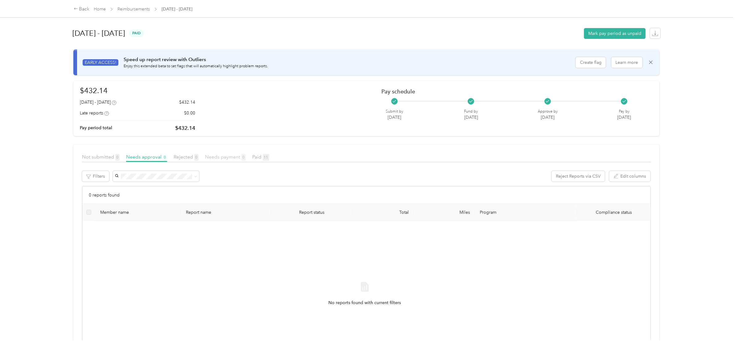
click at [243, 158] on span "0" at bounding box center [243, 157] width 4 height 7
click at [260, 157] on span "Paid 11" at bounding box center [260, 157] width 17 height 6
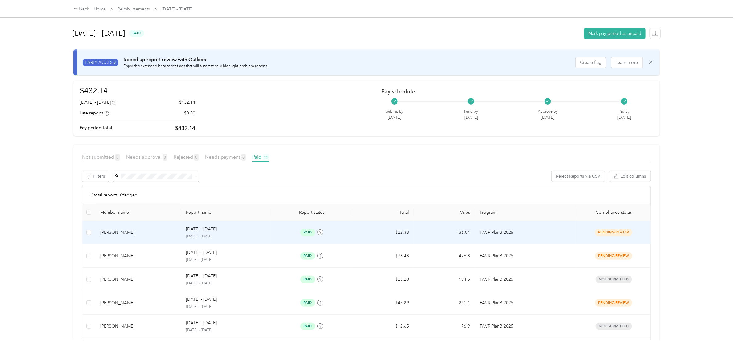
click at [247, 235] on p "[DATE] - [DATE]" at bounding box center [226, 237] width 80 height 6
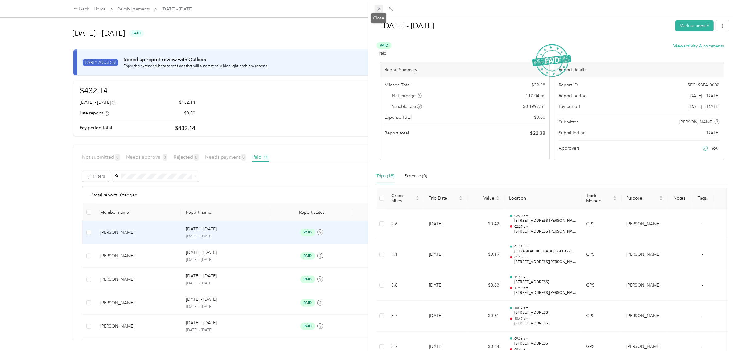
click at [379, 8] on icon at bounding box center [378, 8] width 5 height 5
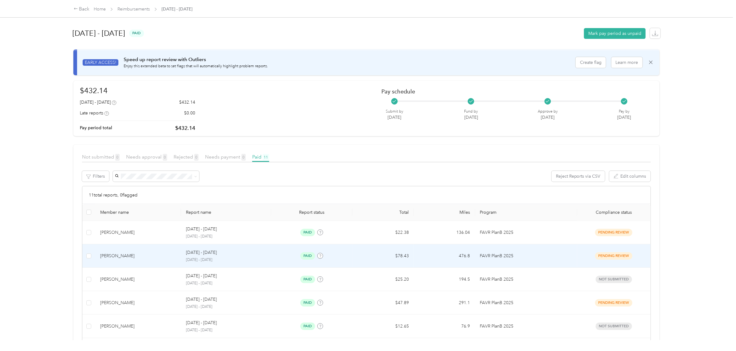
click at [273, 254] on td "paid" at bounding box center [312, 255] width 82 height 23
click at [273, 351] on div at bounding box center [366, 351] width 733 height 0
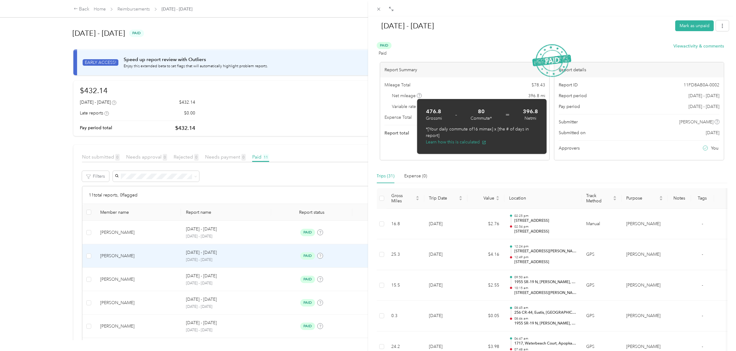
click at [525, 14] on div at bounding box center [552, 8] width 368 height 16
click at [507, 175] on div "Trips (31) Expense (0)" at bounding box center [552, 176] width 351 height 14
click at [418, 95] on span at bounding box center [419, 95] width 5 height 5
click at [497, 174] on div "Trips (31) Expense (0)" at bounding box center [552, 176] width 351 height 14
click at [529, 126] on p "*[Your daily commute of 16 mi max] x [the # of days in report]" at bounding box center [482, 132] width 112 height 13
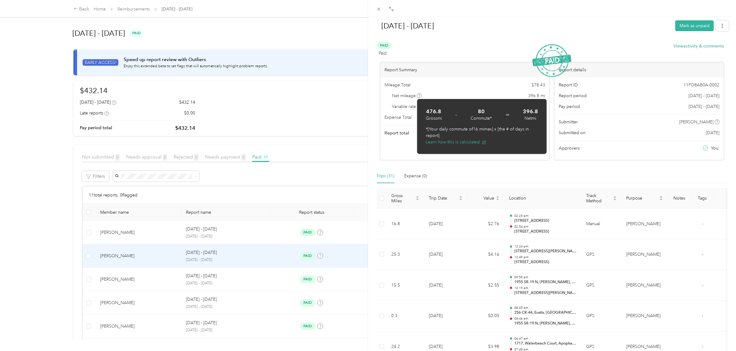
click at [421, 95] on icon at bounding box center [419, 95] width 3 height 3
click at [501, 86] on div "Mileage Total $ 78.43" at bounding box center [464, 85] width 161 height 6
